Goal: Information Seeking & Learning: Learn about a topic

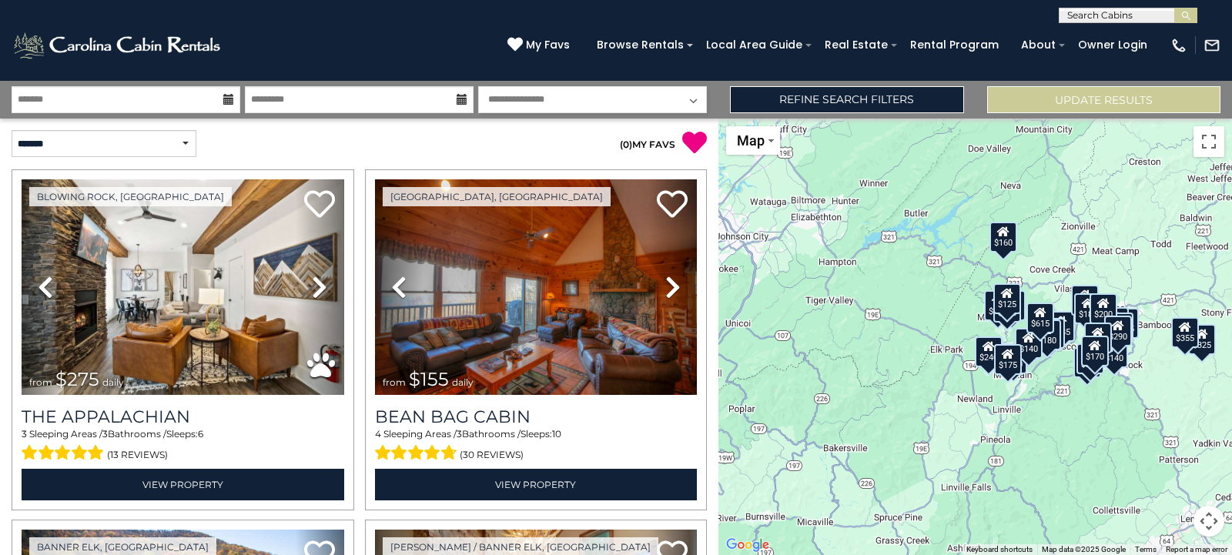
scroll to position [4911, 0]
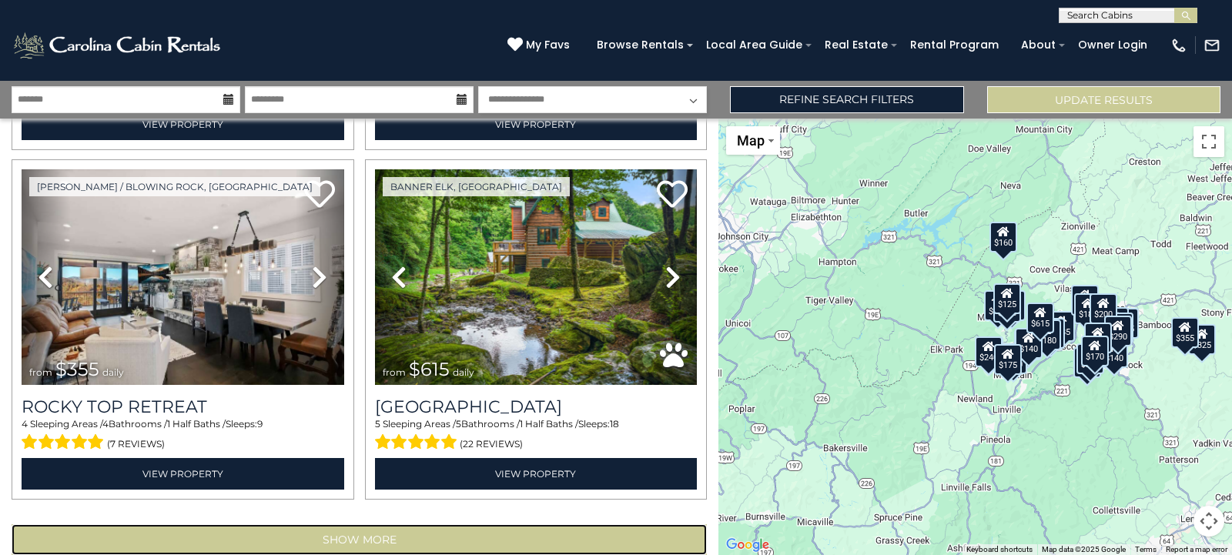
click at [355, 524] on button "Show More" at bounding box center [359, 539] width 695 height 31
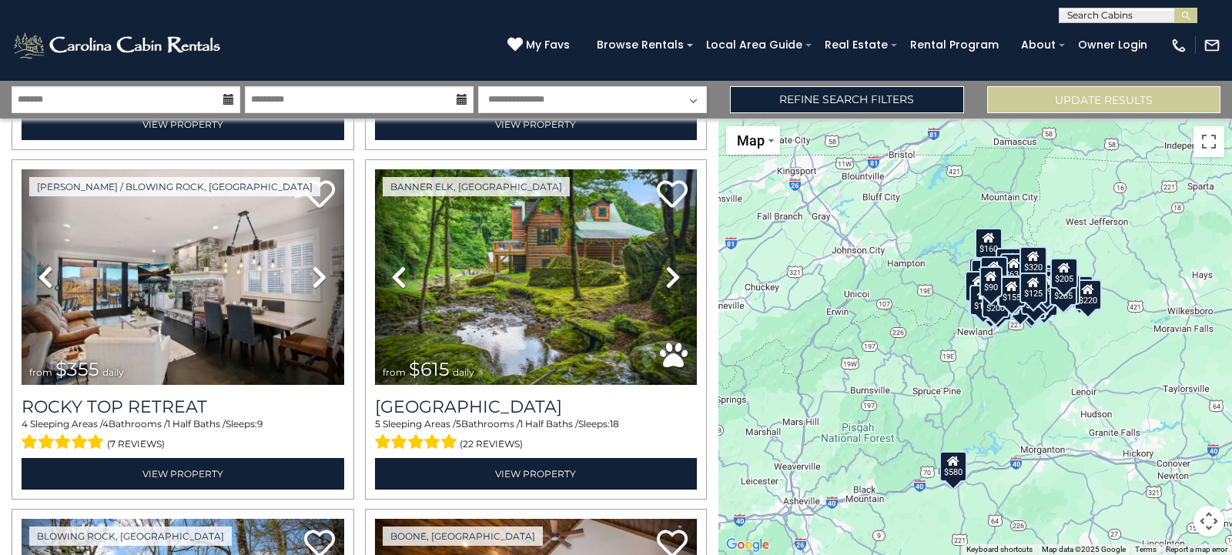
scroll to position [10124, 0]
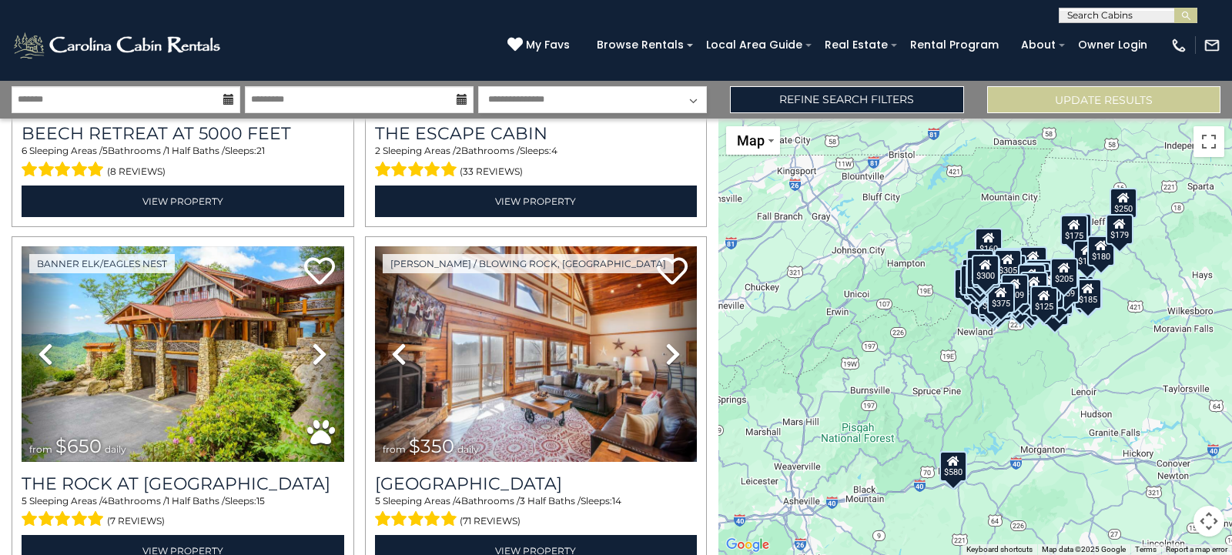
scroll to position [20548, 0]
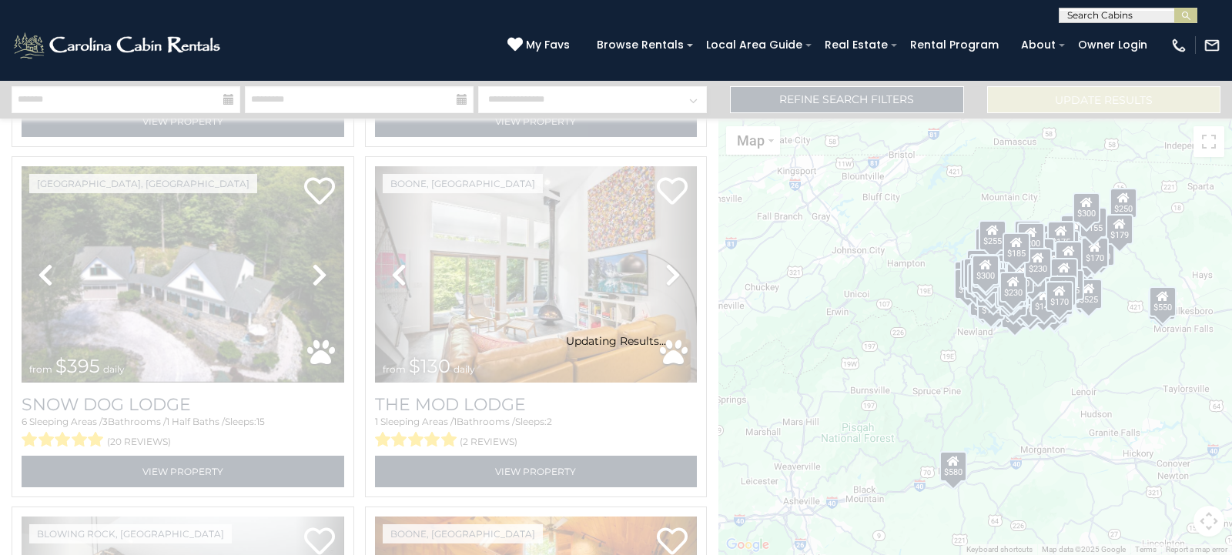
scroll to position [0, 0]
